Goal: Communication & Community: Answer question/provide support

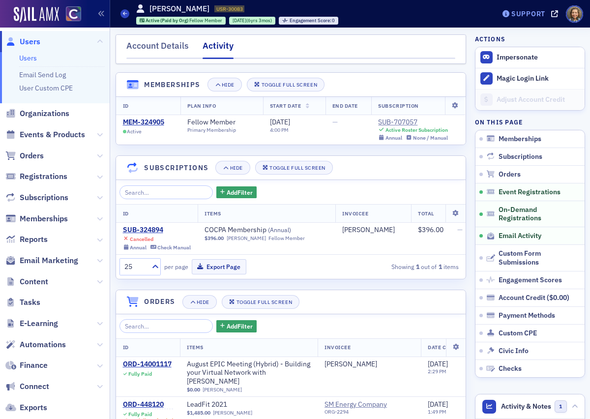
scroll to position [784, 0]
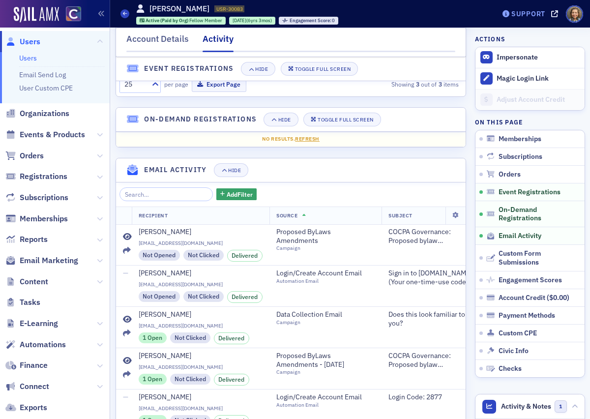
click at [534, 10] on div "Support" at bounding box center [529, 13] width 34 height 9
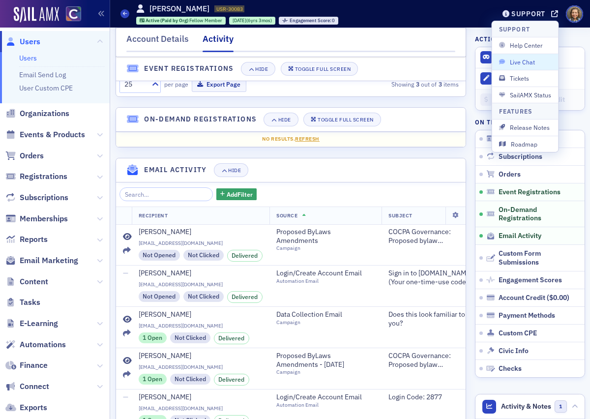
click at [524, 61] on span "Live Chat" at bounding box center [525, 62] width 53 height 9
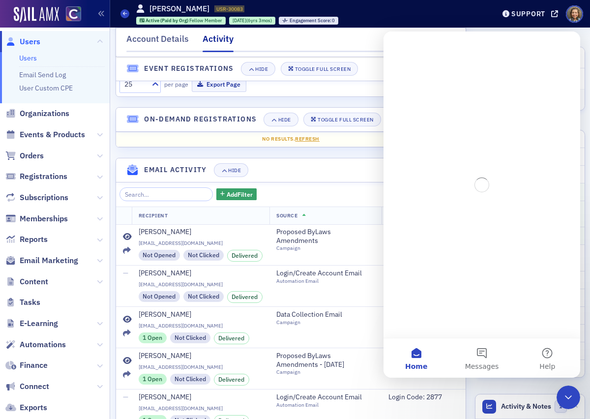
scroll to position [0, 0]
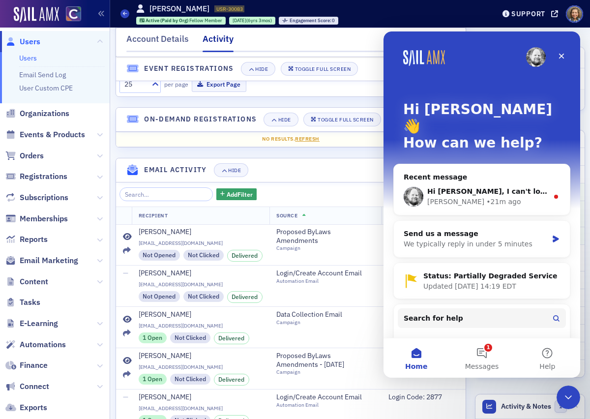
click at [507, 164] on div "Recent message Hi [PERSON_NAME], I can't locate the My Drive's for COCPA staff …" at bounding box center [481, 190] width 177 height 52
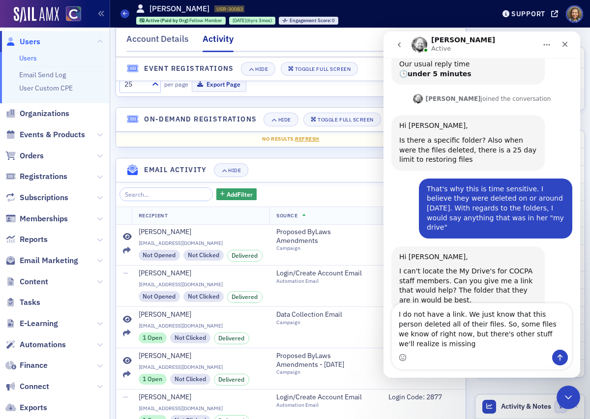
scroll to position [136, 0]
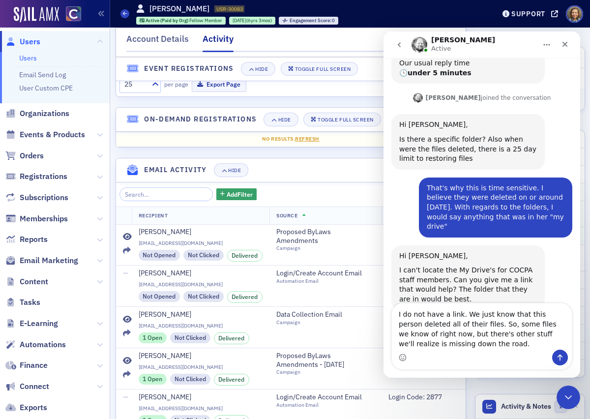
type textarea "I do not have a link. We just know that this person deleted all of their files.…"
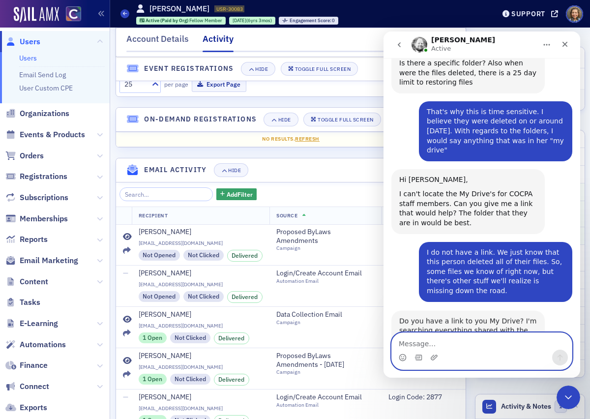
scroll to position [233, 0]
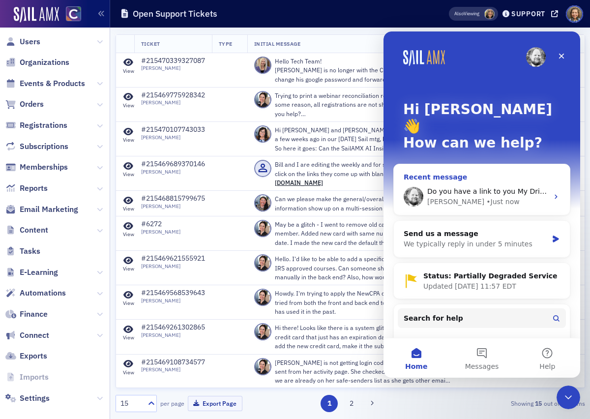
click at [523, 179] on div "Do you have a link to you My Drive? I'm searching everything shared with the CO…" at bounding box center [482, 197] width 176 height 36
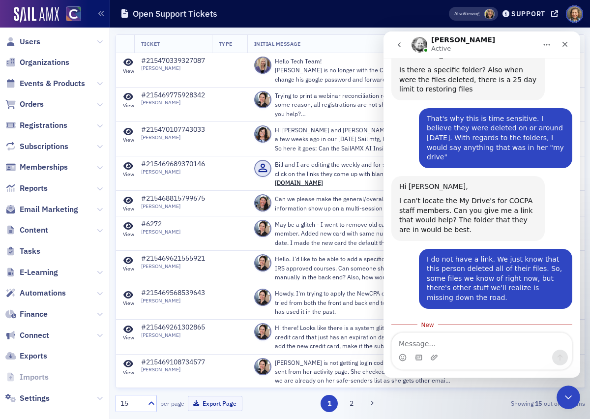
scroll to position [249, 0]
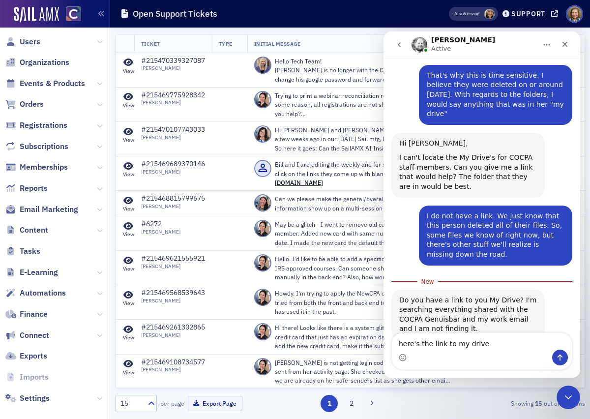
type textarea "here's the link to my drive- https://drive.google.com/drive/my-drive"
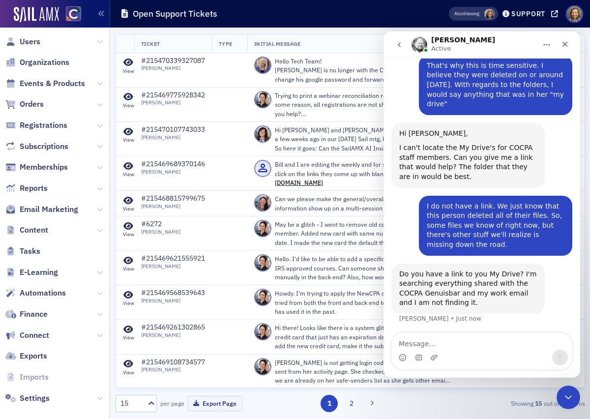
scroll to position [271, 0]
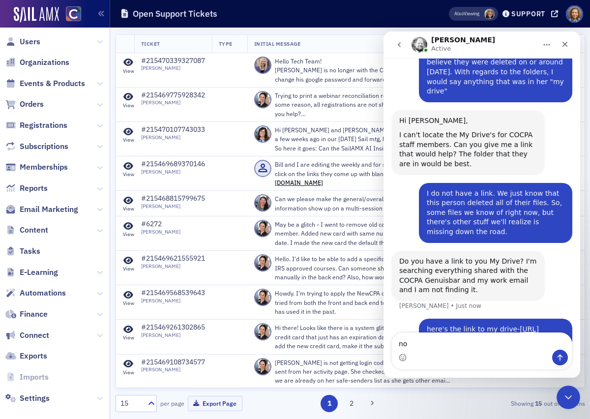
type textarea "n"
type textarea "Or is it possible to look in [PERSON_NAME]'s trash?"
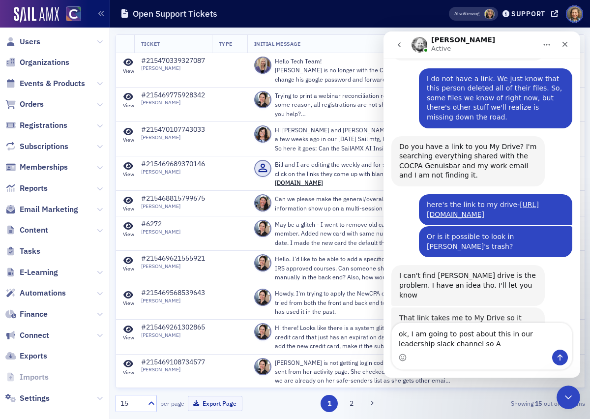
scroll to position [385, 0]
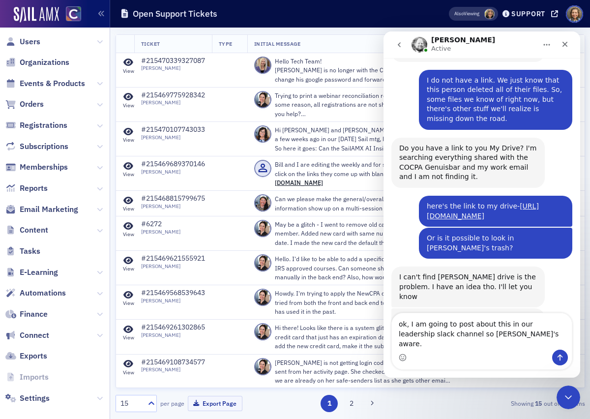
type textarea "ok, I am going to post about this in our leadership slack channel so [PERSON_NA…"
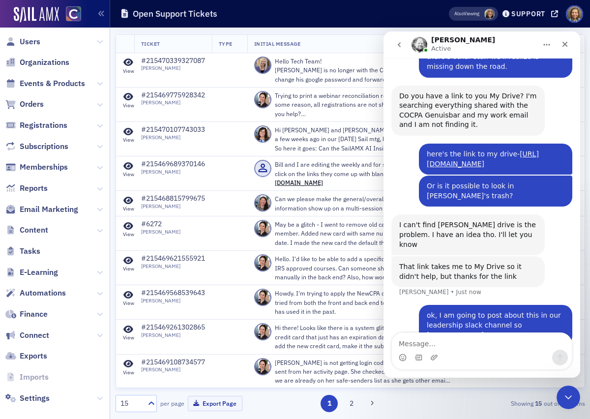
scroll to position [452, 0]
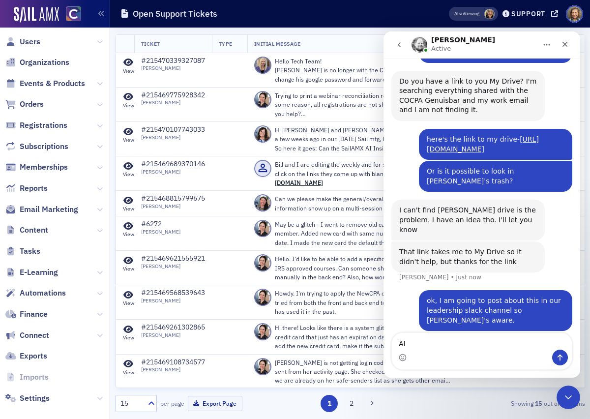
type textarea "A"
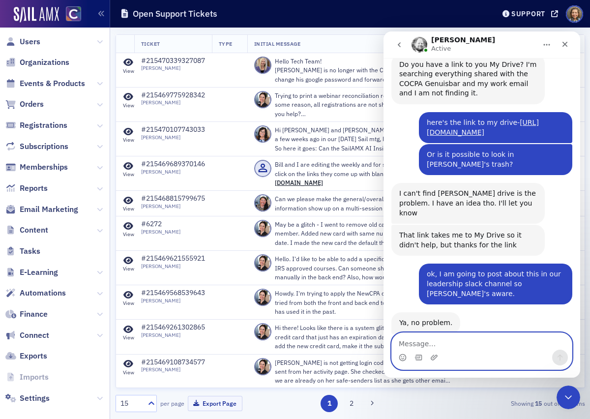
scroll to position [504, 0]
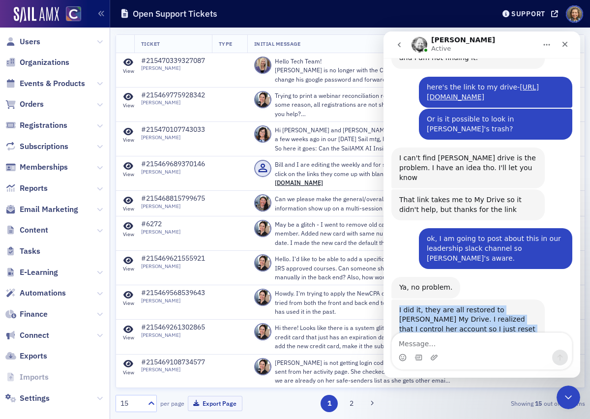
drag, startPoint x: 526, startPoint y: 301, endPoint x: 397, endPoint y: 260, distance: 135.2
click at [397, 300] on div "I did it, they are all restored to Stephanies My Drive. I realized that I contr…" at bounding box center [468, 335] width 153 height 70
copy div "I did it, they are all restored to [PERSON_NAME] My Drive. I realized that I co…"
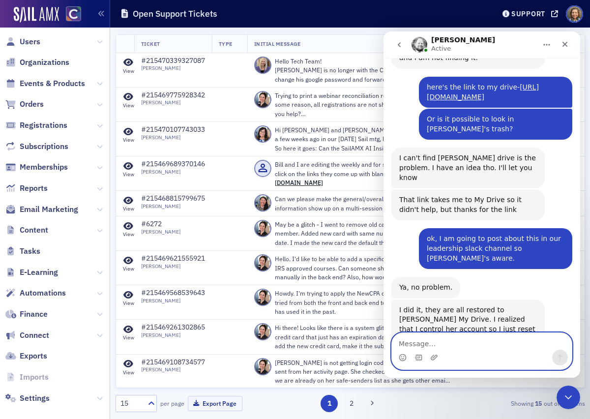
click at [468, 340] on textarea "Message…" at bounding box center [482, 341] width 180 height 17
type textarea "awesome! Thanks"
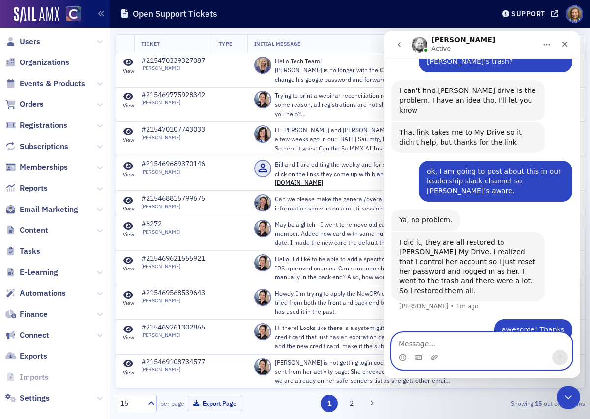
scroll to position [573, 0]
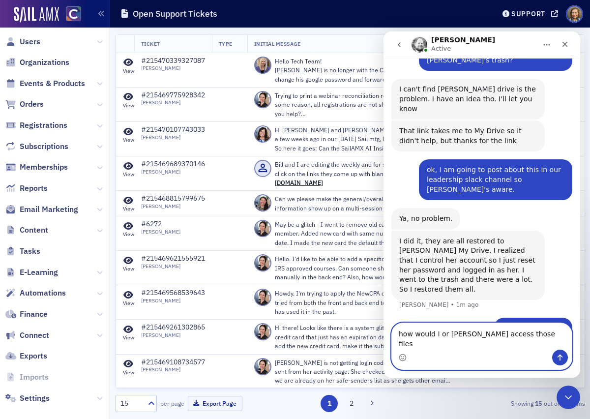
type textarea "how would I or [PERSON_NAME] access those files?"
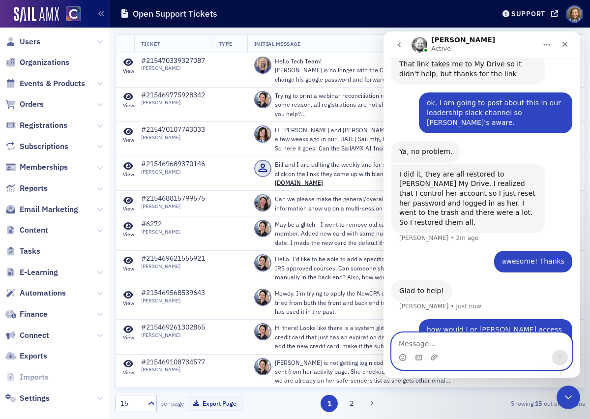
scroll to position [602, 0]
